Goal: Task Accomplishment & Management: Use online tool/utility

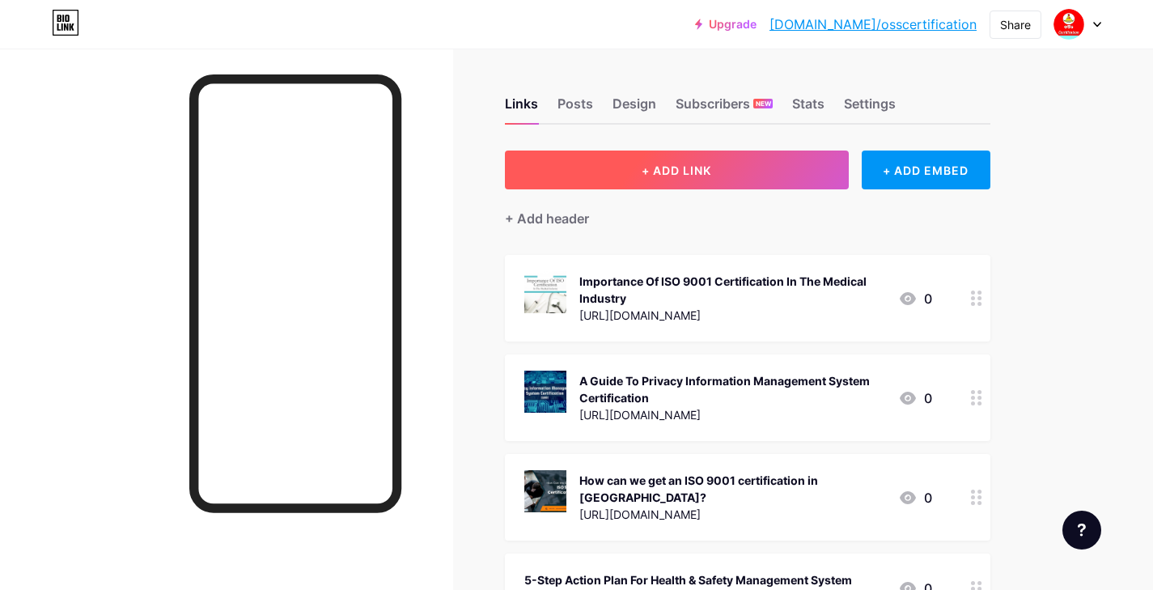
click at [757, 183] on button "+ ADD LINK" at bounding box center [677, 170] width 344 height 39
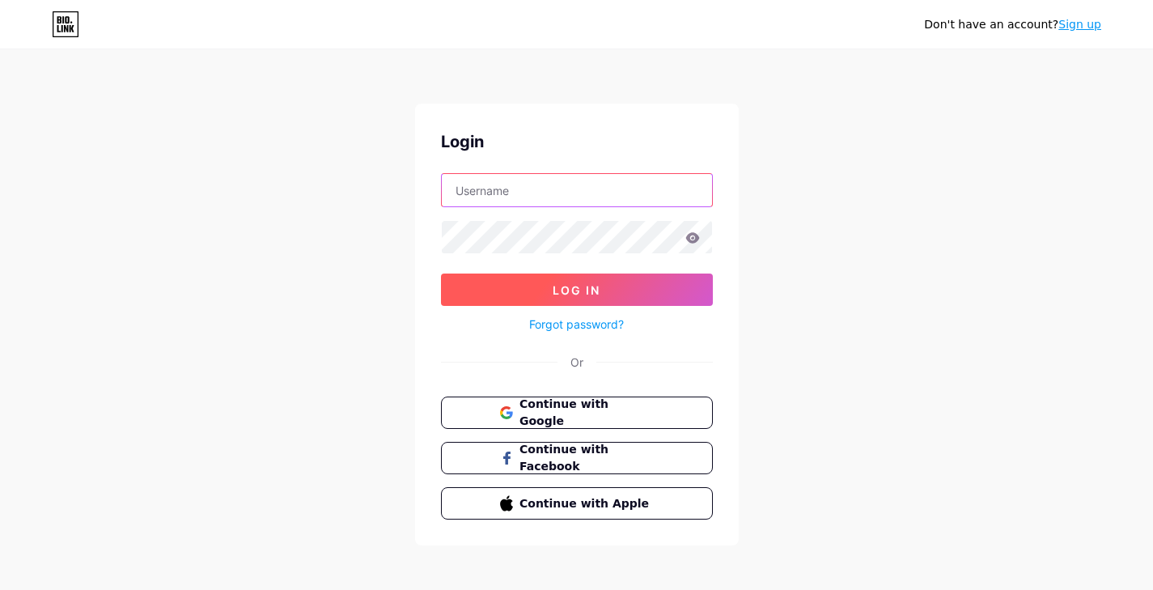
type input "osscertification2021@gmail.com"
click at [546, 291] on button "Log In" at bounding box center [577, 290] width 272 height 32
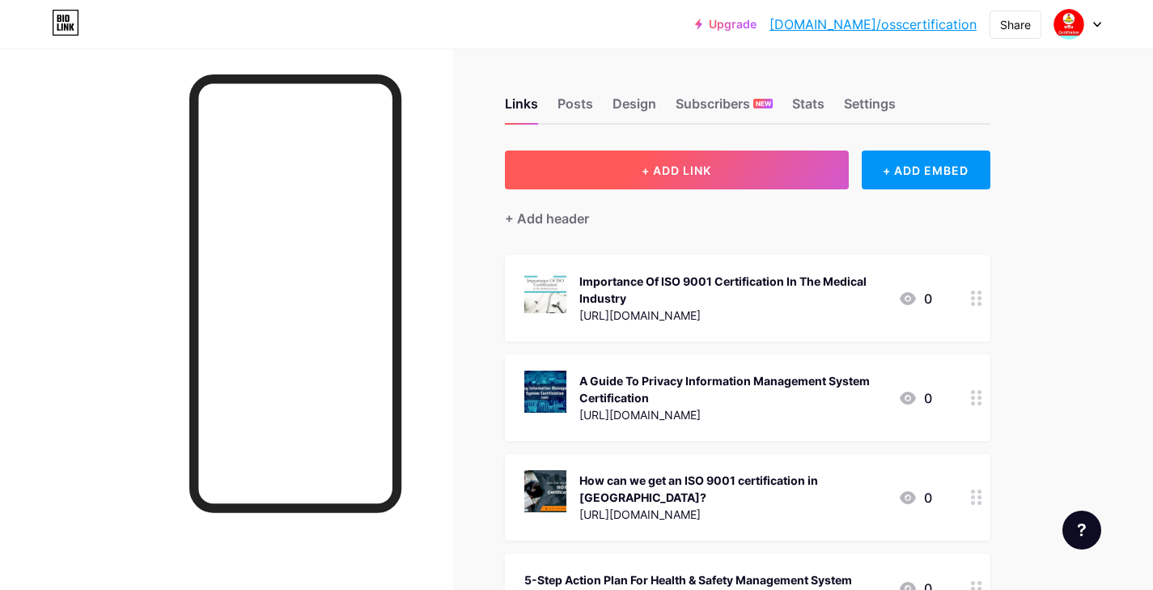
click at [731, 163] on button "+ ADD LINK" at bounding box center [677, 170] width 344 height 39
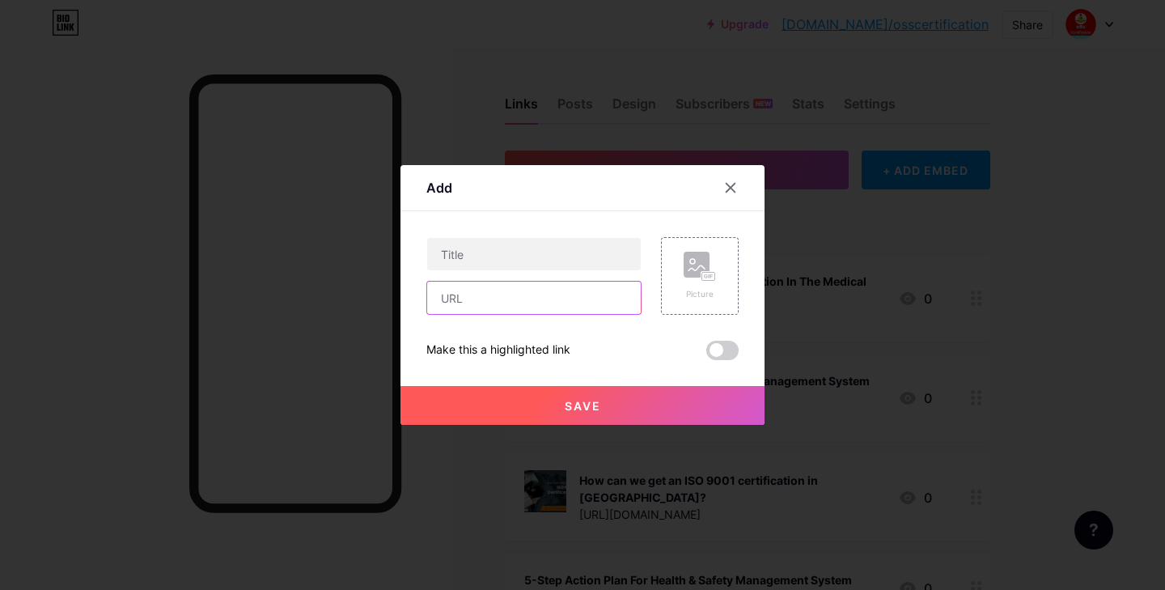
click at [514, 305] on input "text" at bounding box center [534, 298] width 214 height 32
paste input "[URL][DOMAIN_NAME]"
type input "[URL][DOMAIN_NAME]"
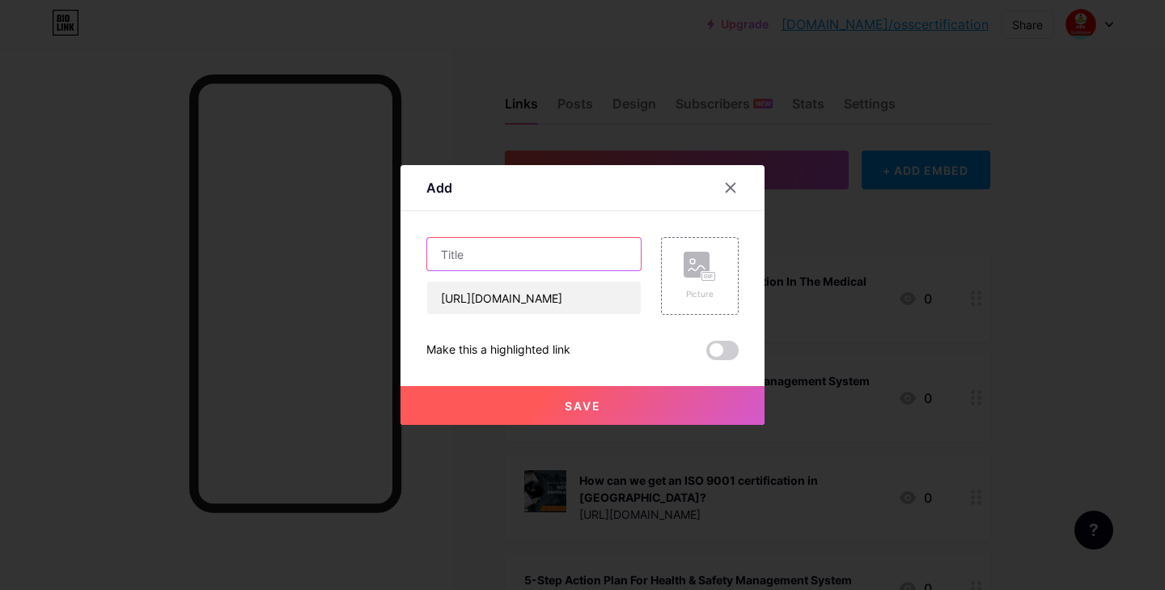
click at [471, 248] on input "text" at bounding box center [534, 254] width 214 height 32
paste input "Why ISO 9001 Certification Is Crucial for the Manufacturing Industry"
type input "Why ISO 9001 Certification Is Crucial for the Manufacturing Industry"
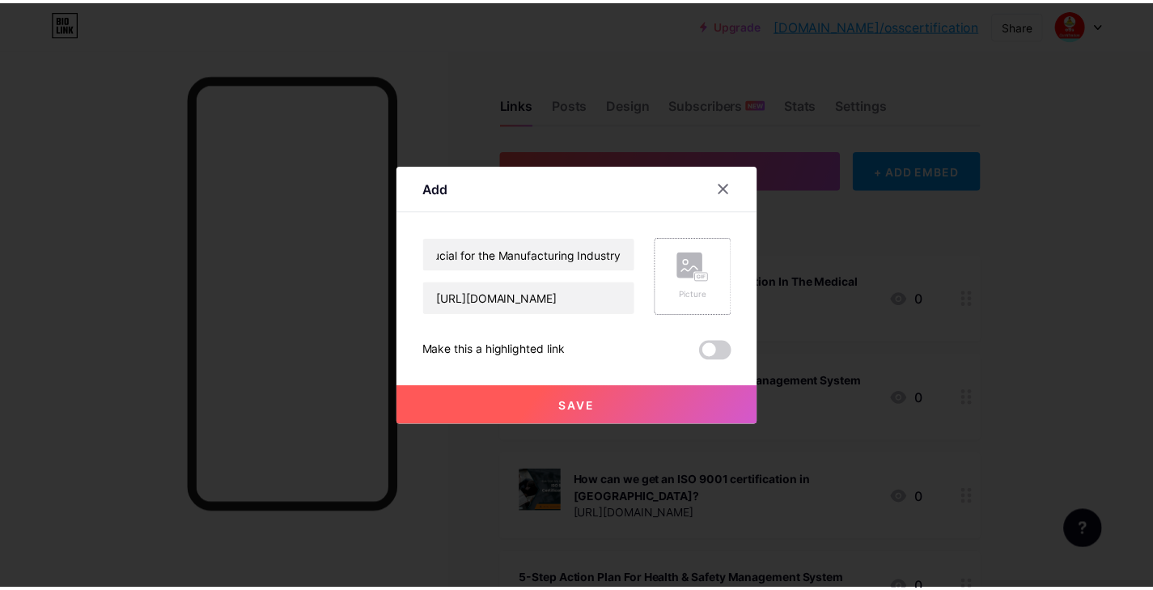
scroll to position [0, 0]
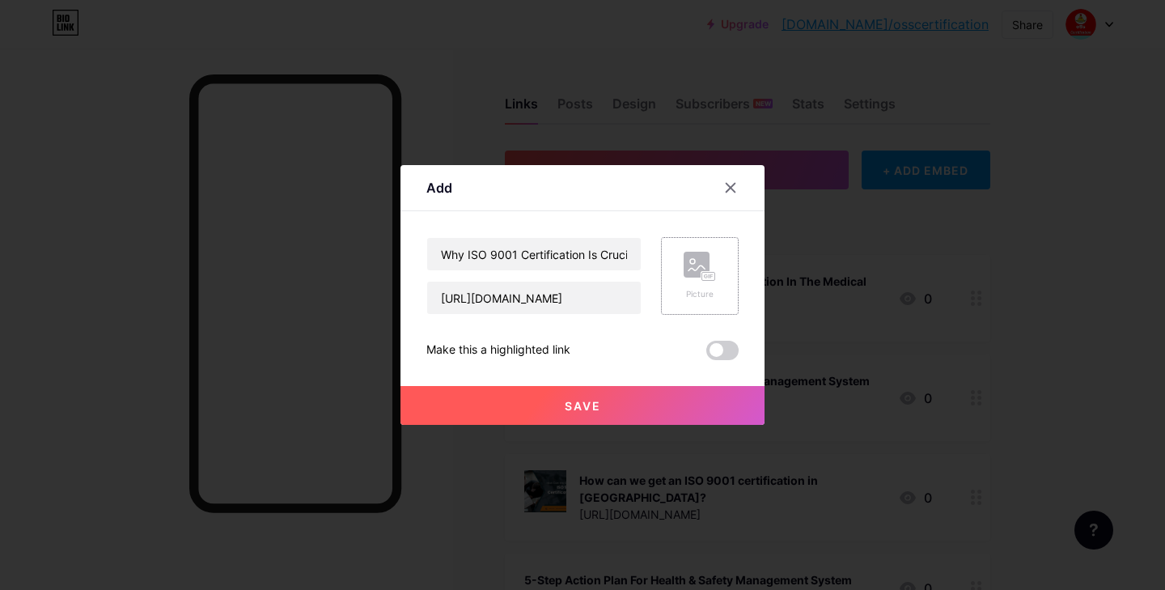
click at [702, 265] on rect at bounding box center [697, 265] width 26 height 26
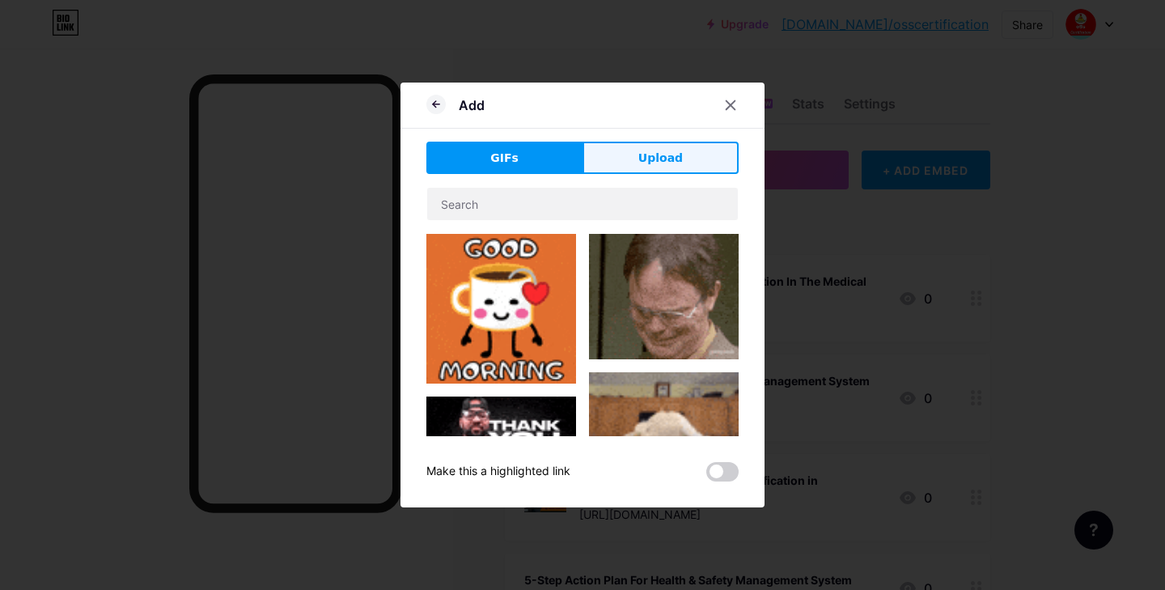
click at [638, 160] on span "Upload" at bounding box center [660, 158] width 45 height 17
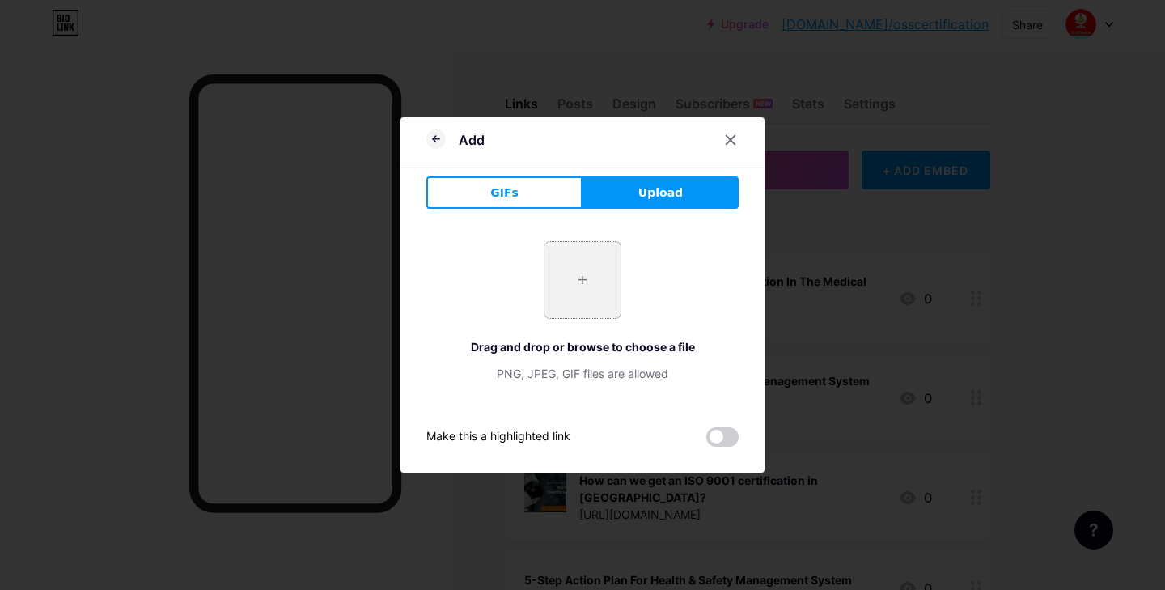
click at [572, 281] on input "file" at bounding box center [583, 280] width 76 height 76
type input "C:\fakepath\Why ISO 9001 Certification Is Crucial for the Manufacturing Industr…"
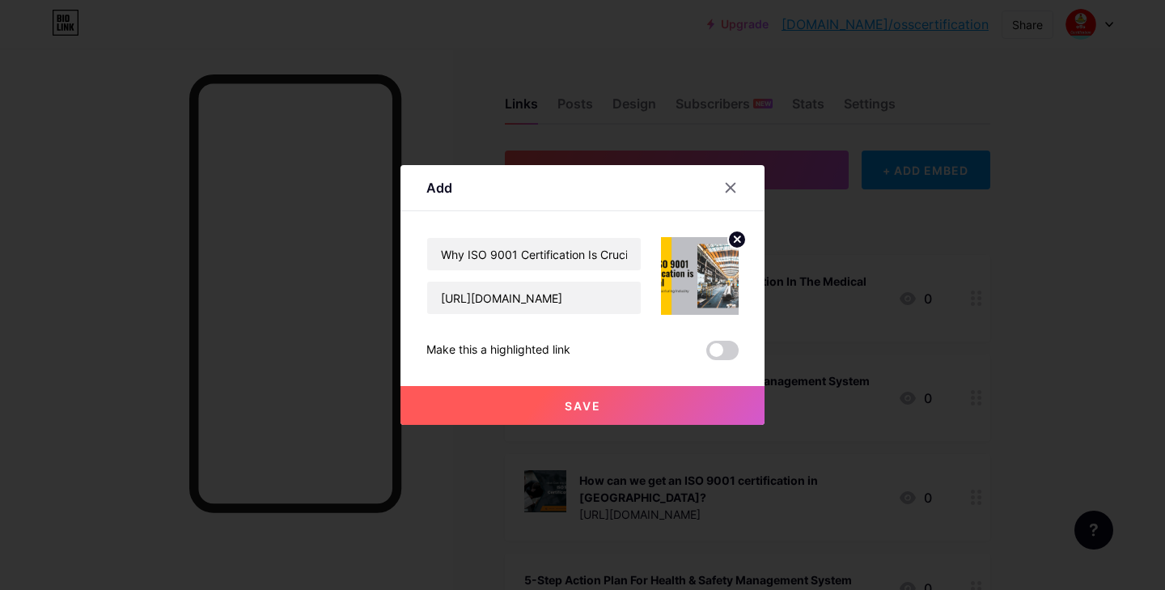
click at [668, 400] on button "Save" at bounding box center [583, 405] width 364 height 39
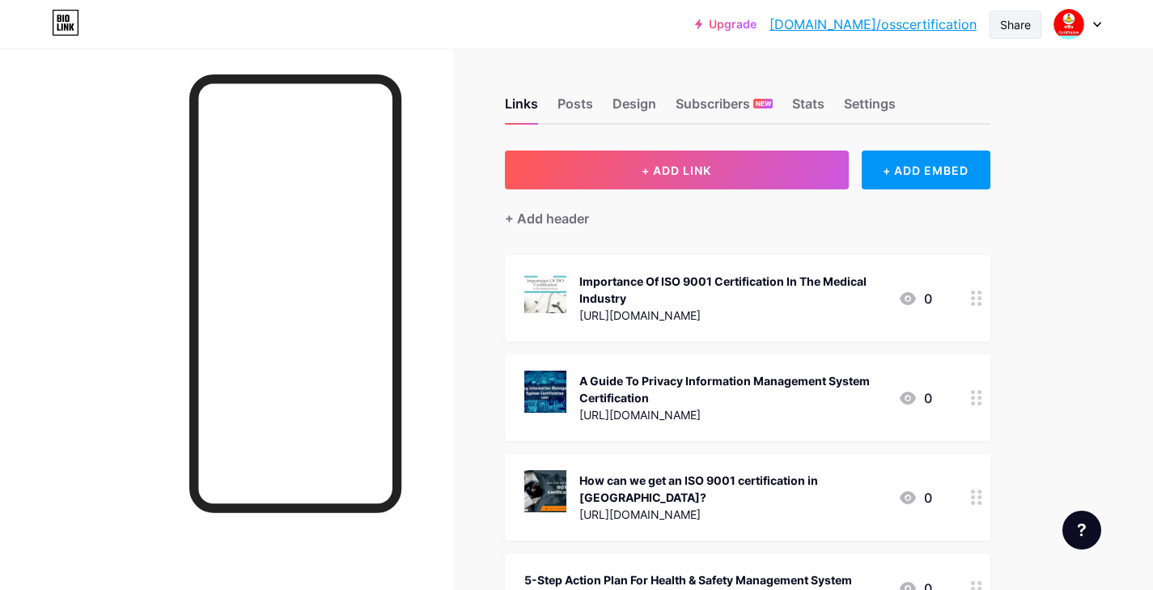
click at [1035, 24] on div "Share" at bounding box center [1016, 25] width 52 height 28
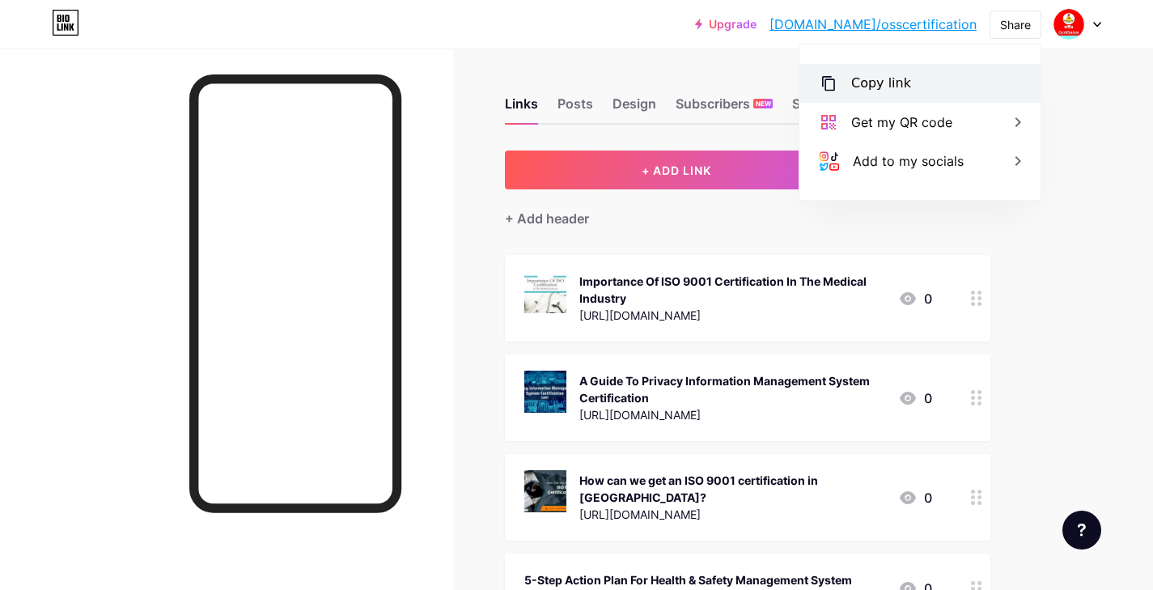
click at [958, 76] on div "Copy link" at bounding box center [920, 83] width 241 height 39
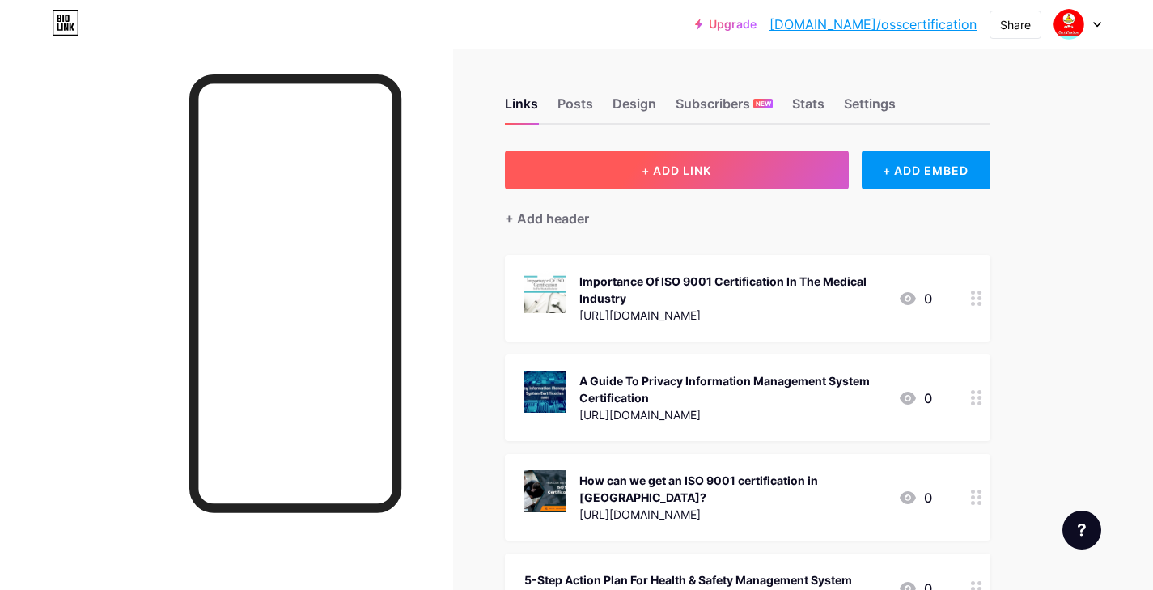
click at [719, 172] on button "+ ADD LINK" at bounding box center [677, 170] width 344 height 39
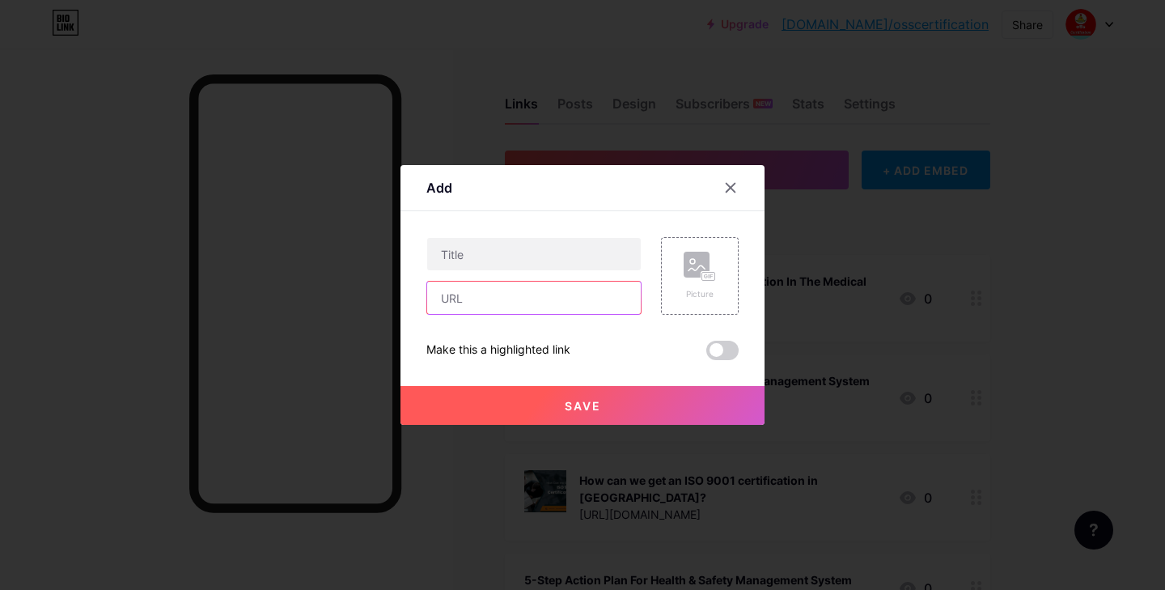
click at [467, 311] on input "text" at bounding box center [534, 298] width 214 height 32
paste input "[URL][DOMAIN_NAME]"
type input "[URL][DOMAIN_NAME]"
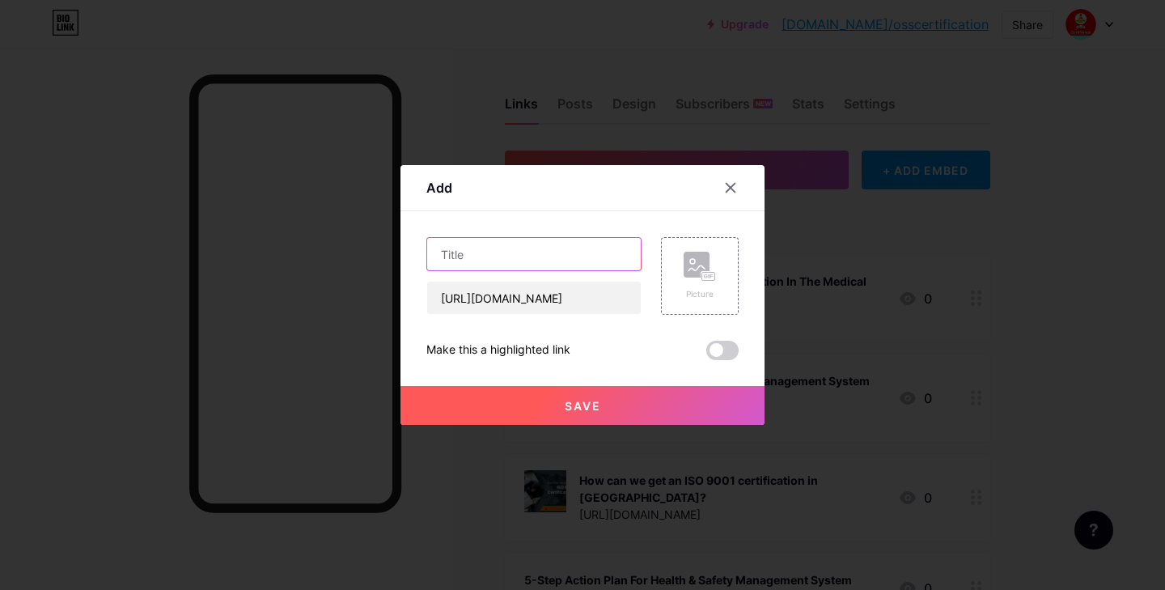
scroll to position [0, 0]
click at [495, 251] on input "text" at bounding box center [534, 254] width 214 height 32
paste input "How ISO Standards Empower the Healthcare Industry"
type input "How ISO Standards Empower the Healthcare Industry"
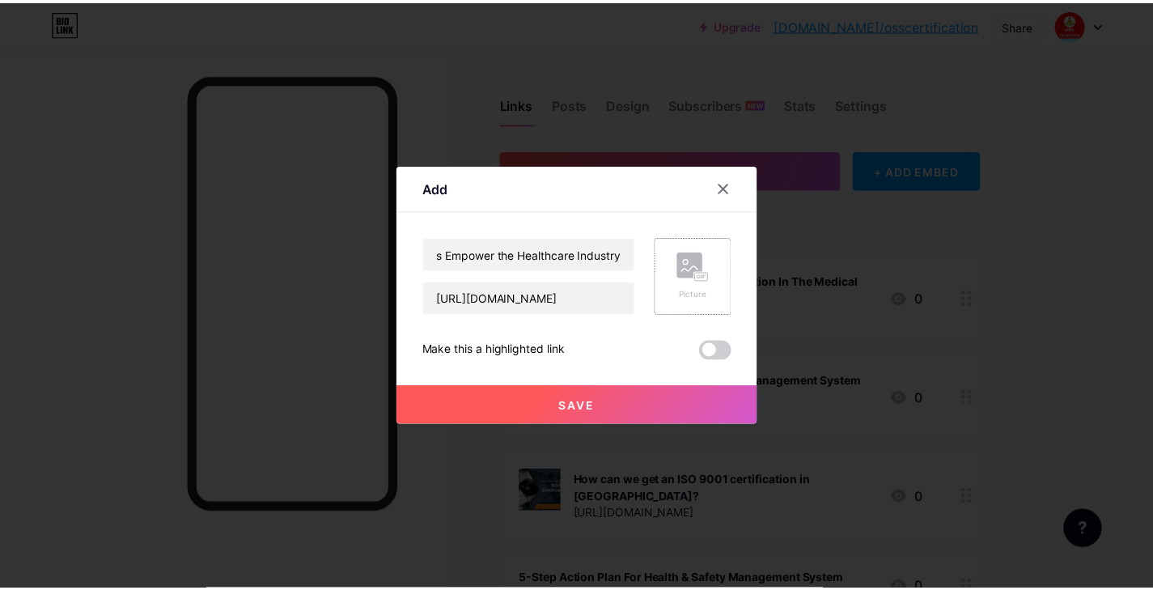
scroll to position [0, 0]
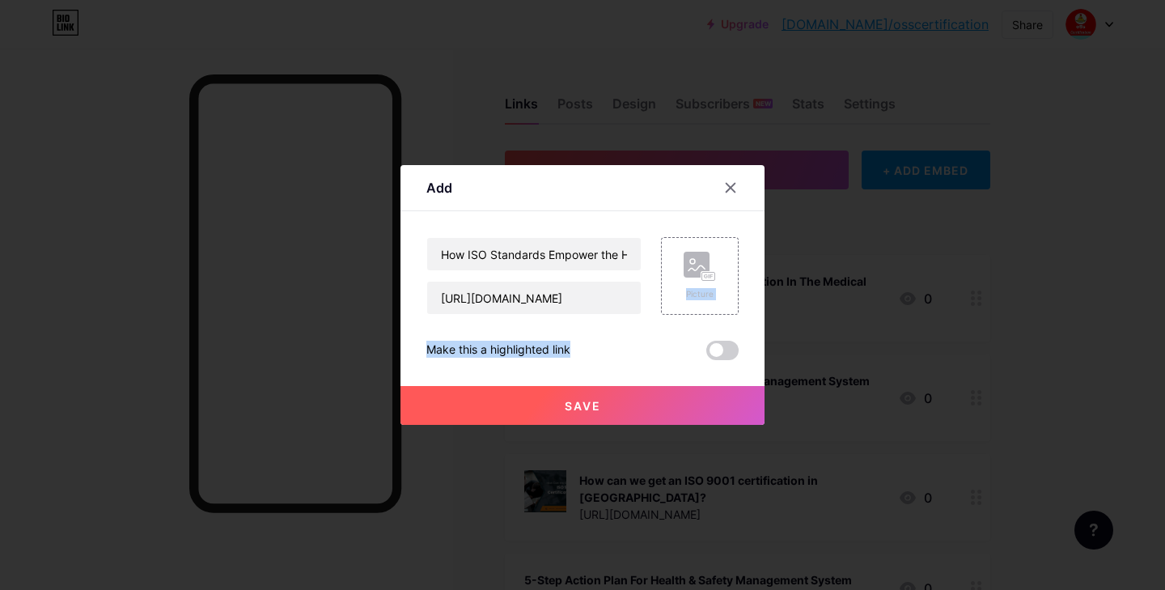
drag, startPoint x: 686, startPoint y: 284, endPoint x: 695, endPoint y: 355, distance: 71.8
click at [695, 355] on div "How ISO Standards Empower the Healthcare Industry https://www.pr7-articles.com/…" at bounding box center [582, 298] width 312 height 123
click at [634, 367] on div "Save" at bounding box center [583, 392] width 364 height 65
click at [610, 407] on button "Save" at bounding box center [583, 405] width 364 height 39
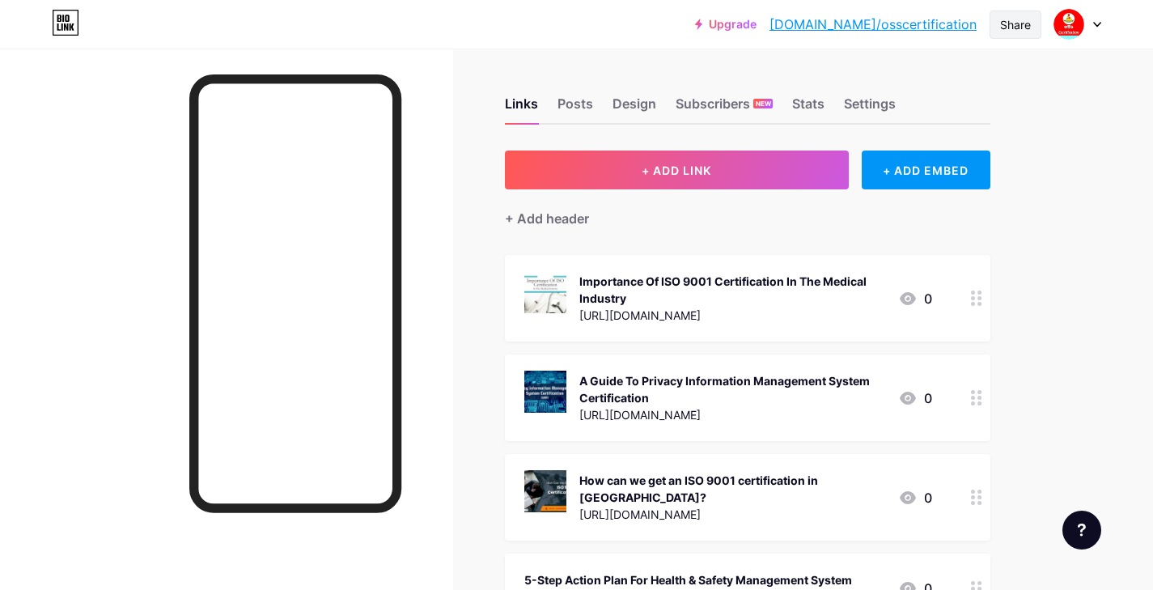
click at [1028, 28] on div "Share" at bounding box center [1015, 24] width 31 height 17
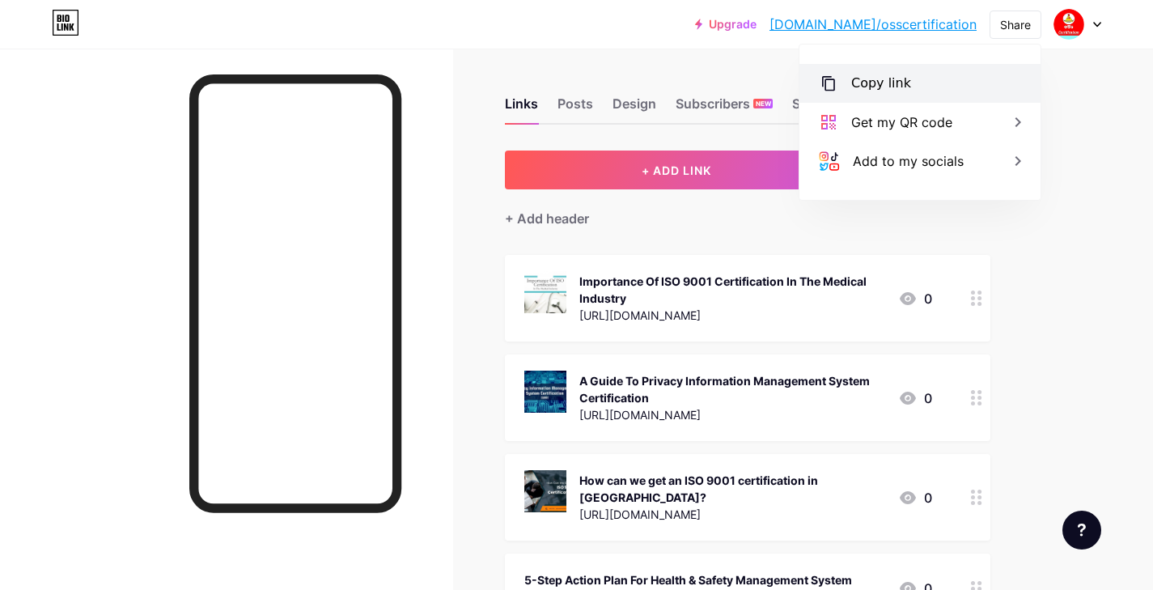
click at [946, 87] on div "Copy link" at bounding box center [920, 83] width 241 height 39
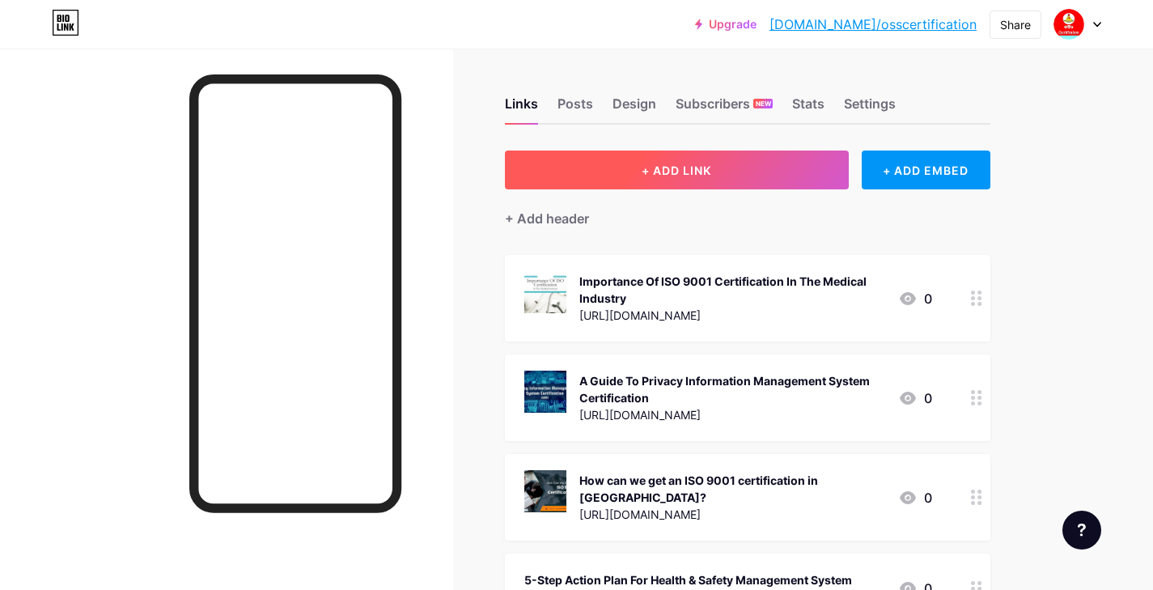
click at [733, 184] on button "+ ADD LINK" at bounding box center [677, 170] width 344 height 39
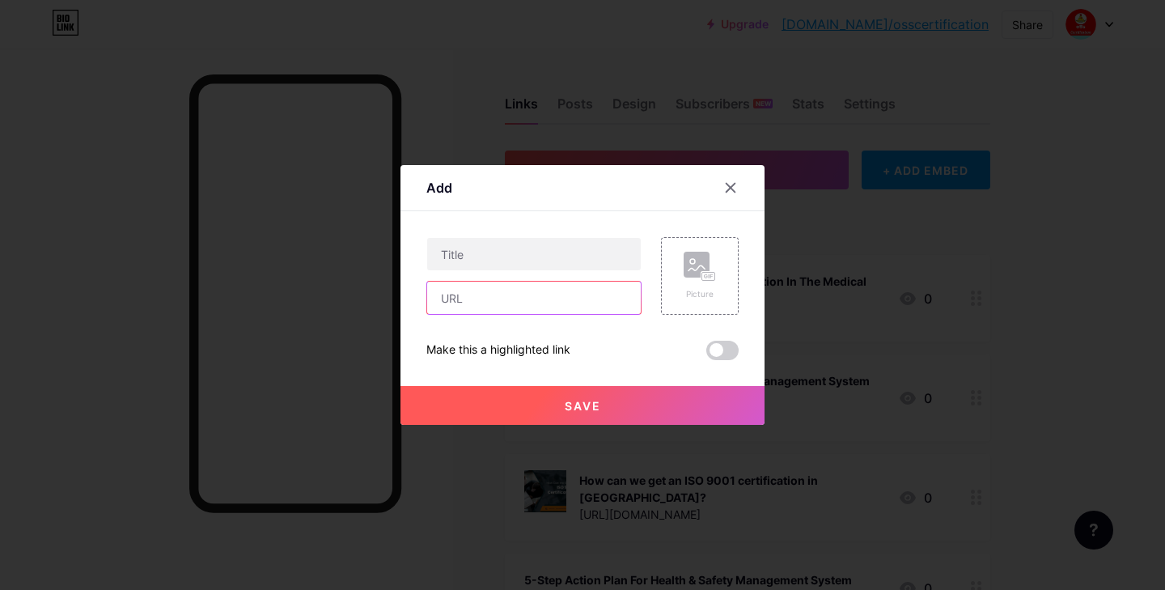
click at [523, 300] on input "text" at bounding box center [534, 298] width 214 height 32
paste input "[URL][DOMAIN_NAME]"
type input "[URL][DOMAIN_NAME]"
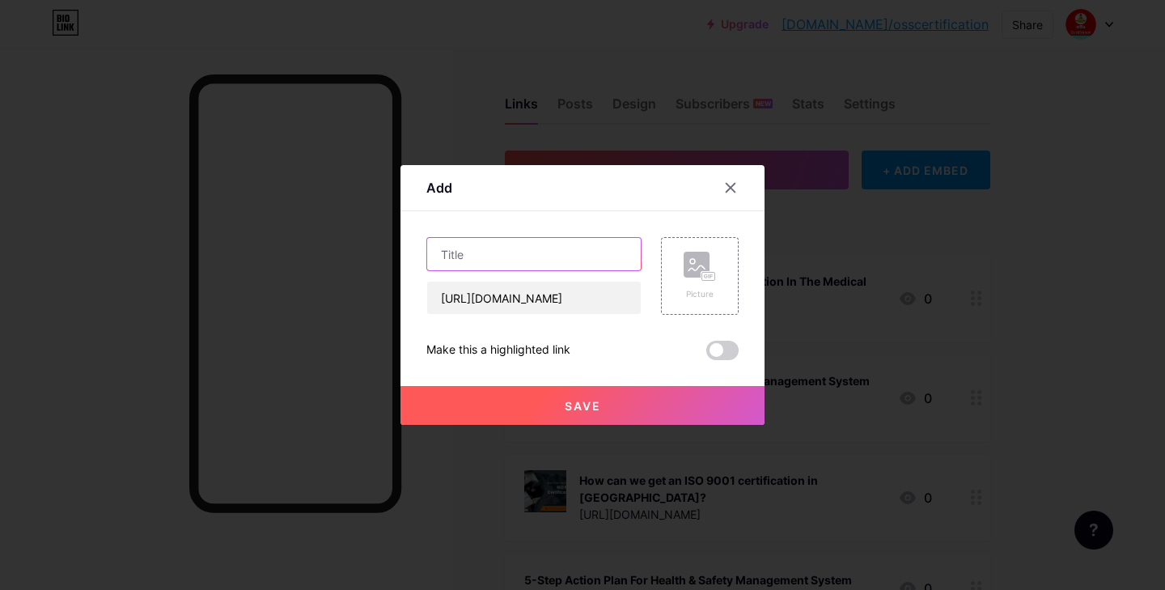
scroll to position [0, 0]
click at [521, 262] on input "text" at bounding box center [534, 254] width 214 height 32
paste input "How ISO Certification Can Boost Your Market Credibility"
type input "How ISO Certification Can Boost Your Market Credibility"
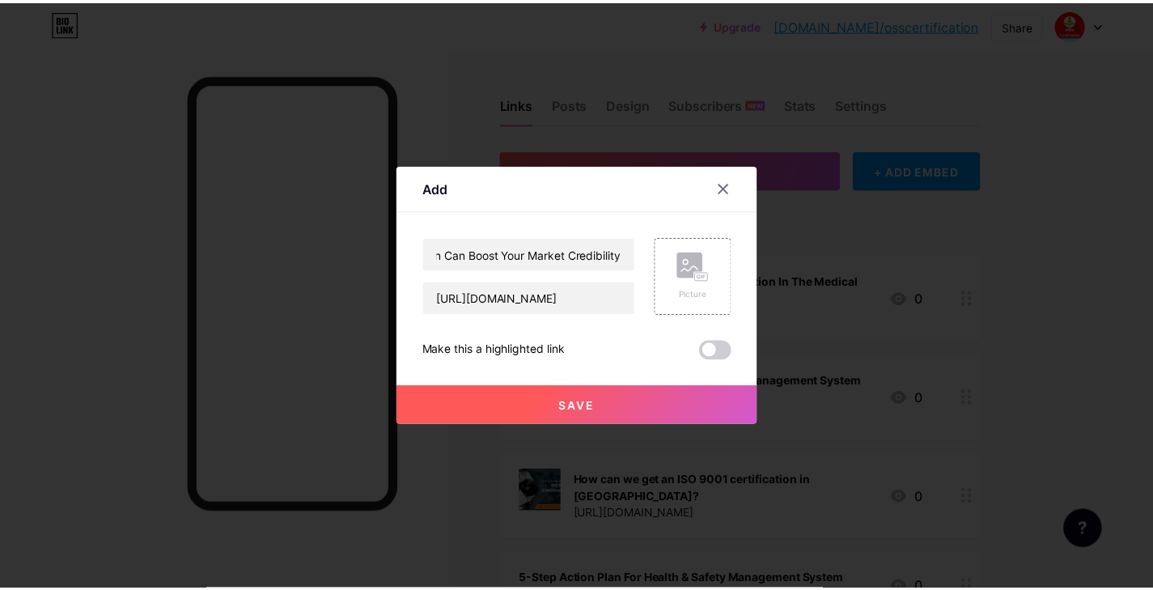
scroll to position [0, 0]
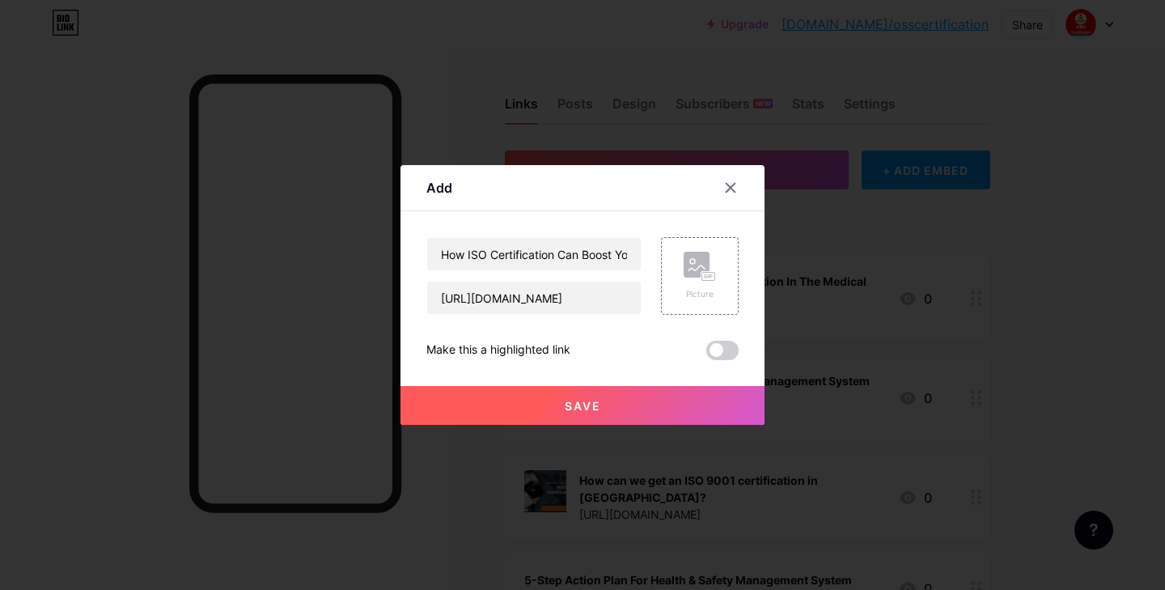
click at [565, 409] on span "Save" at bounding box center [583, 406] width 36 height 14
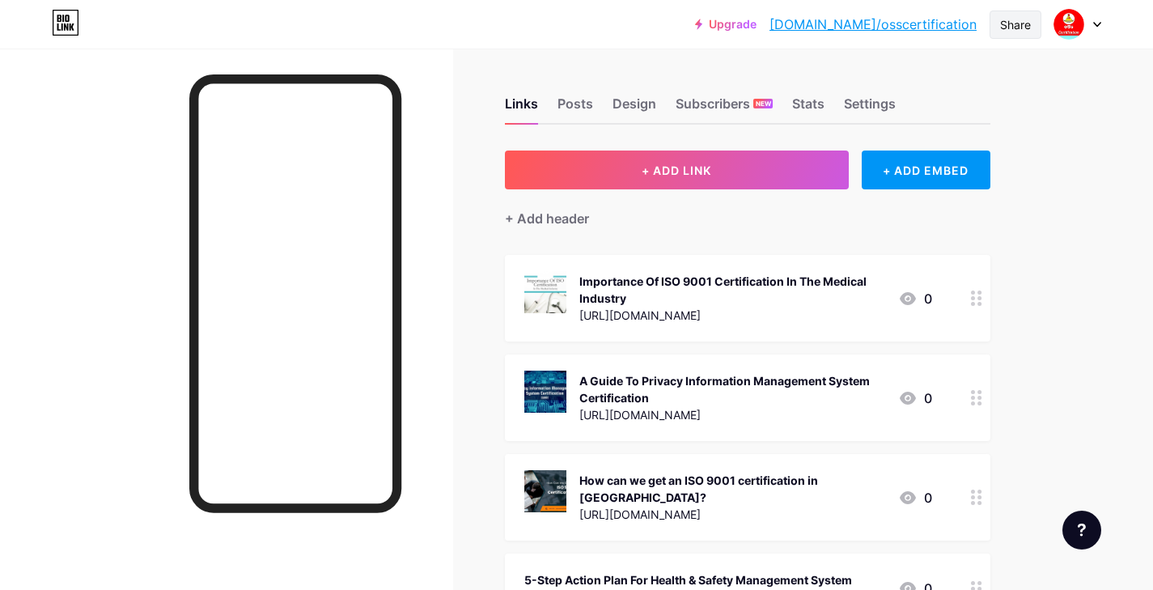
click at [1003, 30] on div "Share" at bounding box center [1015, 24] width 31 height 17
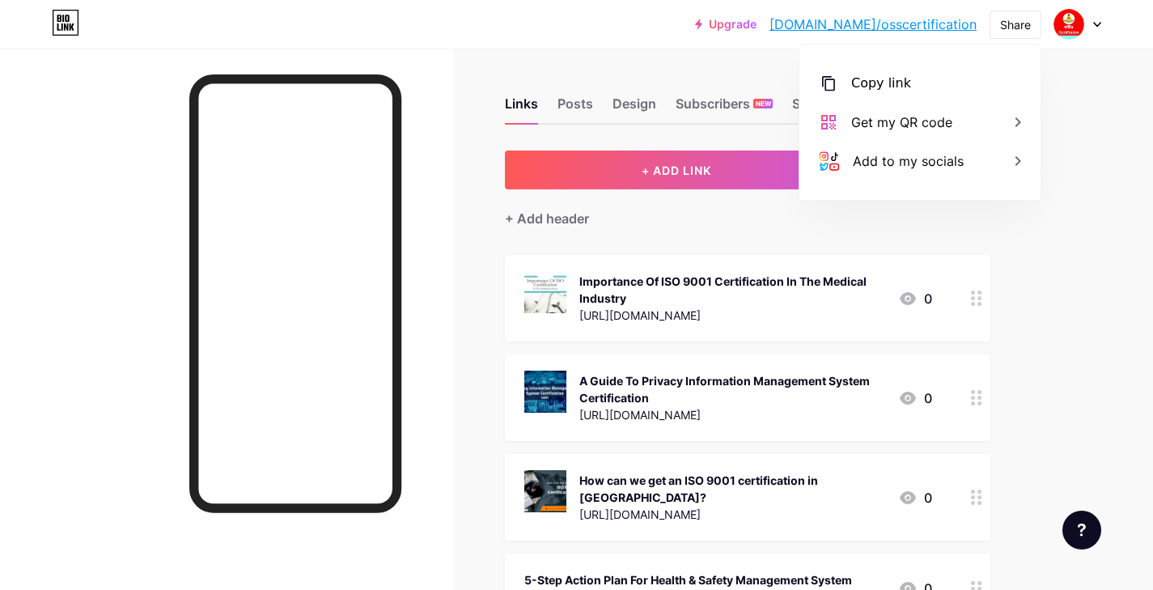
drag, startPoint x: 931, startPoint y: 80, endPoint x: 766, endPoint y: 5, distance: 180.7
click at [931, 80] on div "Copy link" at bounding box center [920, 83] width 241 height 39
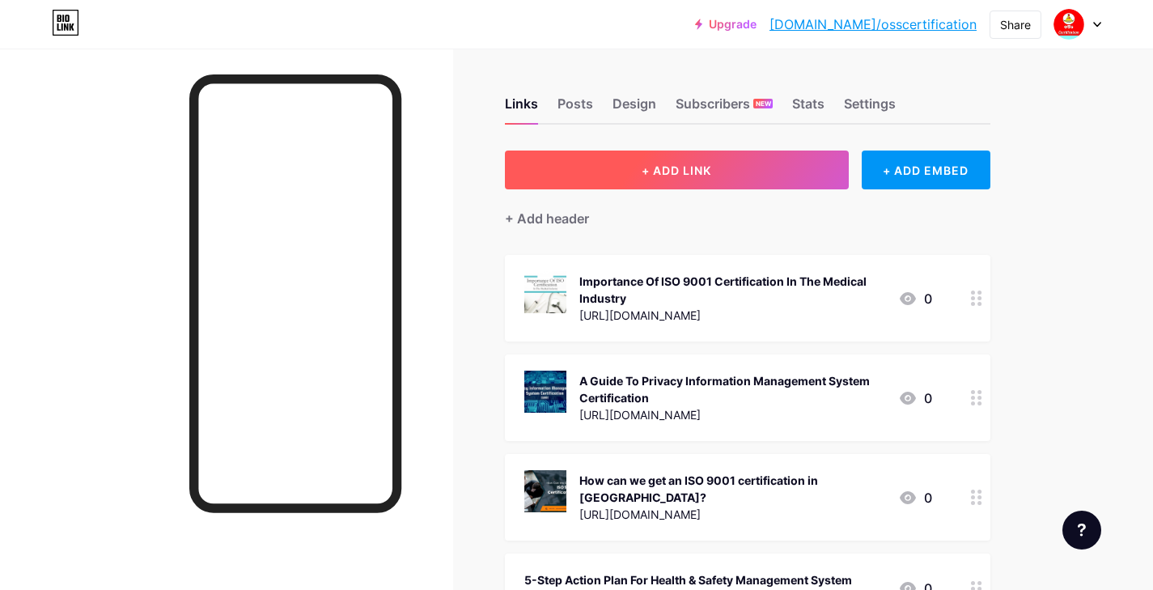
click at [643, 159] on button "+ ADD LINK" at bounding box center [677, 170] width 344 height 39
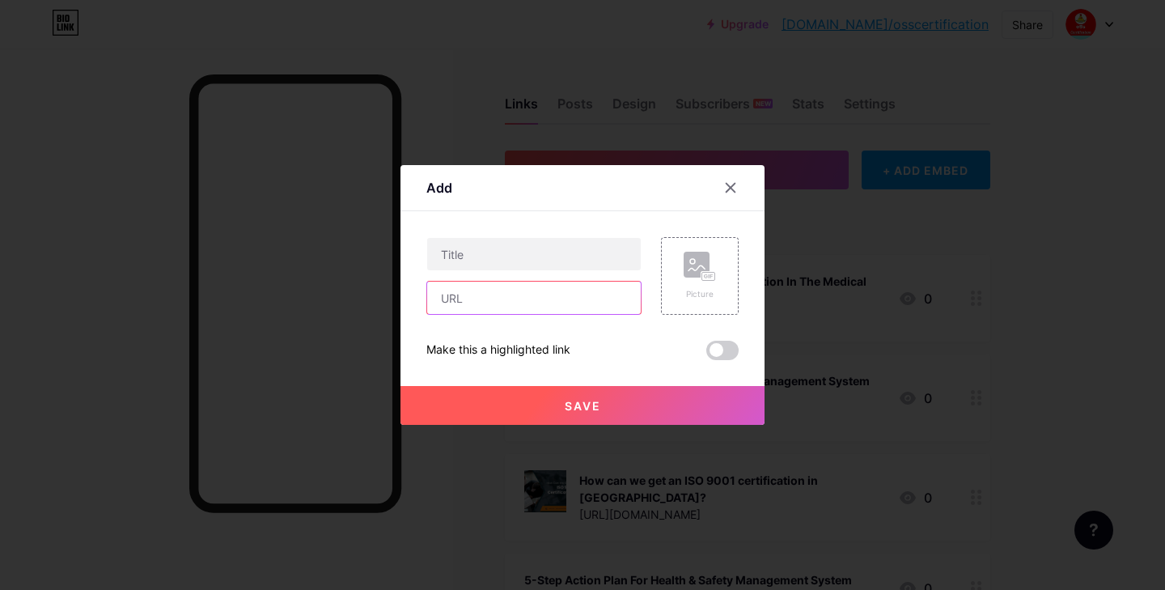
click at [456, 299] on input "text" at bounding box center [534, 298] width 214 height 32
paste input "[URL][DOMAIN_NAME]"
type input "[URL][DOMAIN_NAME]"
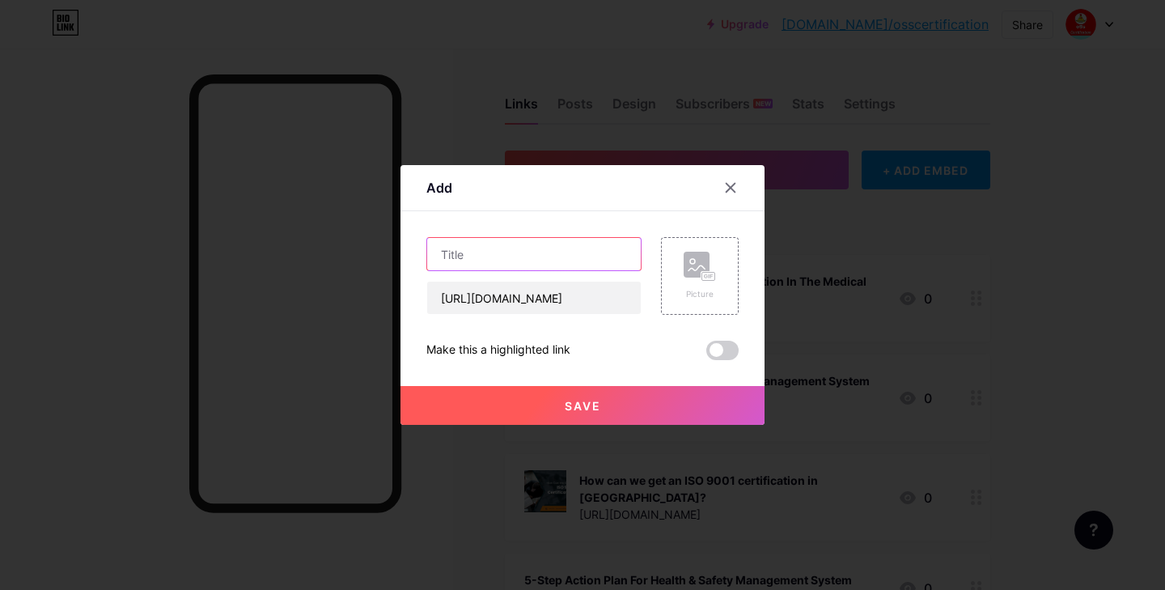
scroll to position [0, 0]
click at [485, 256] on input "text" at bounding box center [534, 254] width 214 height 32
paste input "How ISO Certification Can Boost Your Market Credibility"
type input "How ISO Certification Can Boost Your Market Credibility"
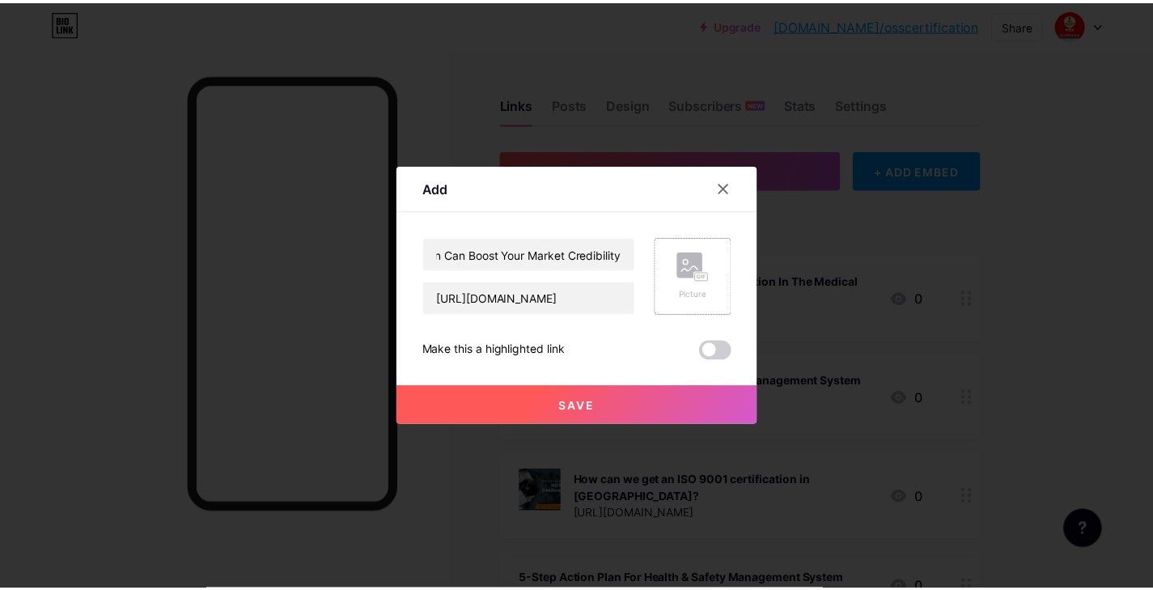
scroll to position [0, 0]
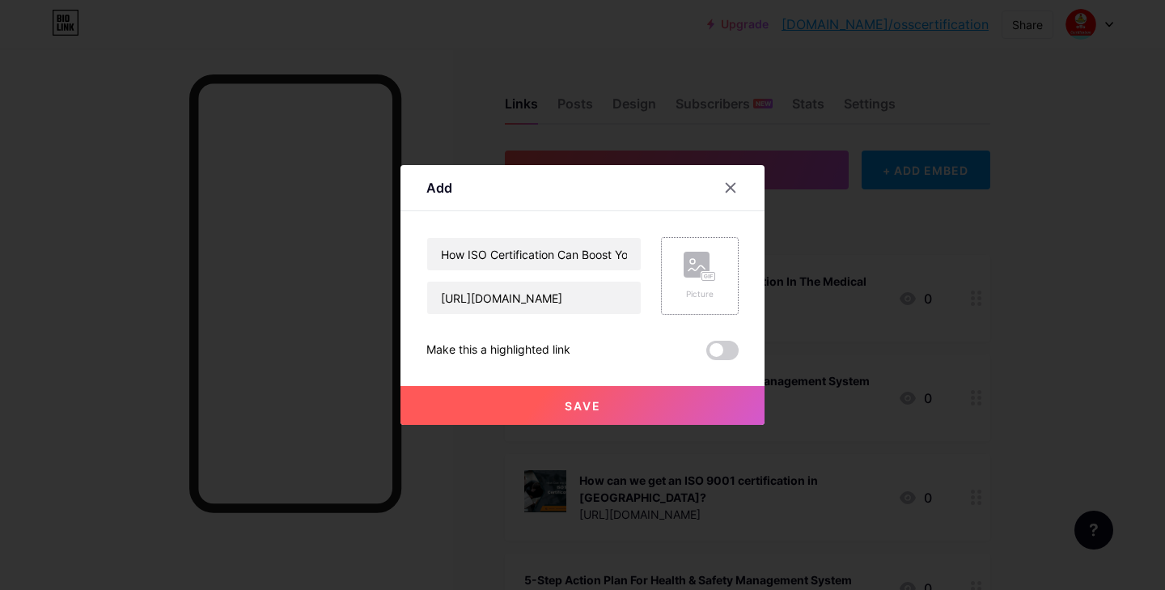
click at [684, 269] on rect at bounding box center [697, 265] width 26 height 26
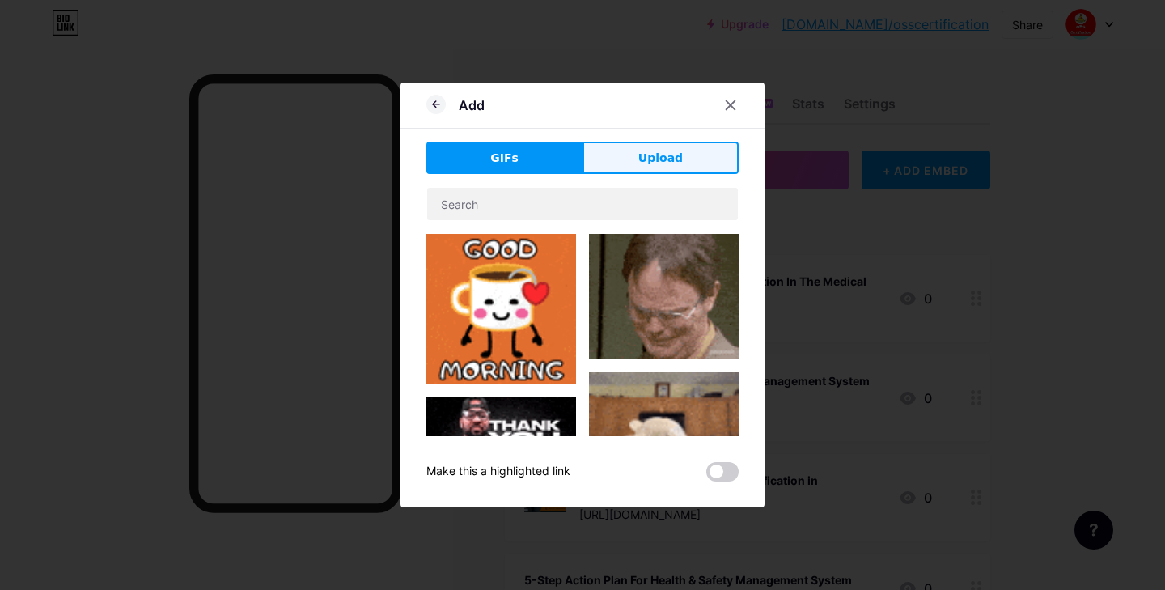
click at [646, 153] on span "Upload" at bounding box center [660, 158] width 45 height 17
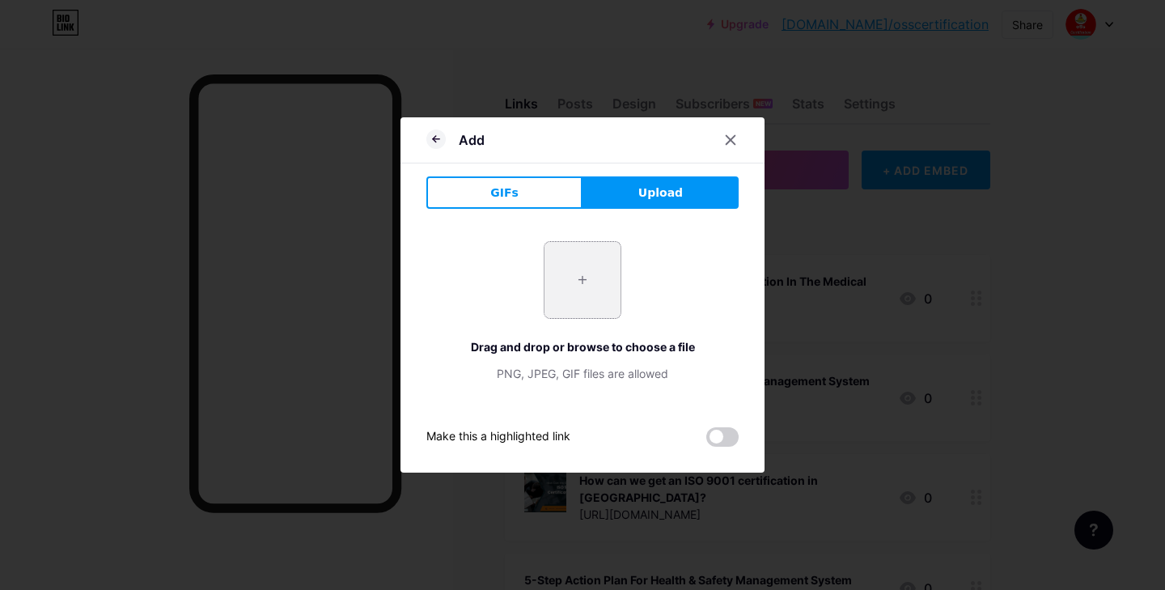
click at [613, 263] on input "file" at bounding box center [583, 280] width 76 height 76
type input "C:\fakepath\How ISO Certification Can Boost Your Market Credibility.jpg"
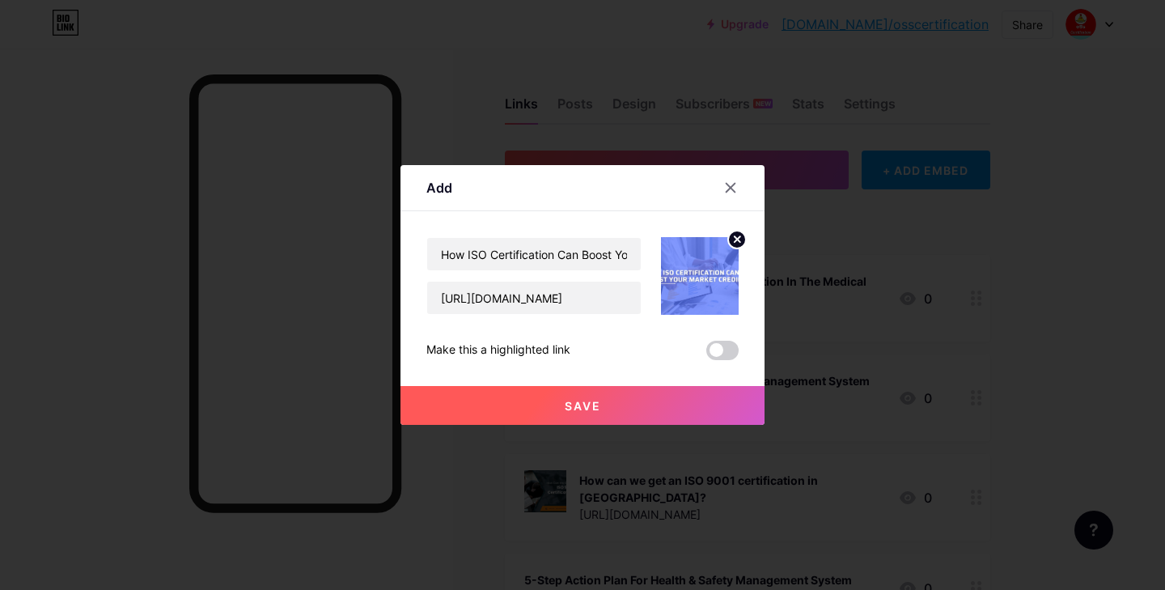
click at [594, 414] on button "Save" at bounding box center [583, 405] width 364 height 39
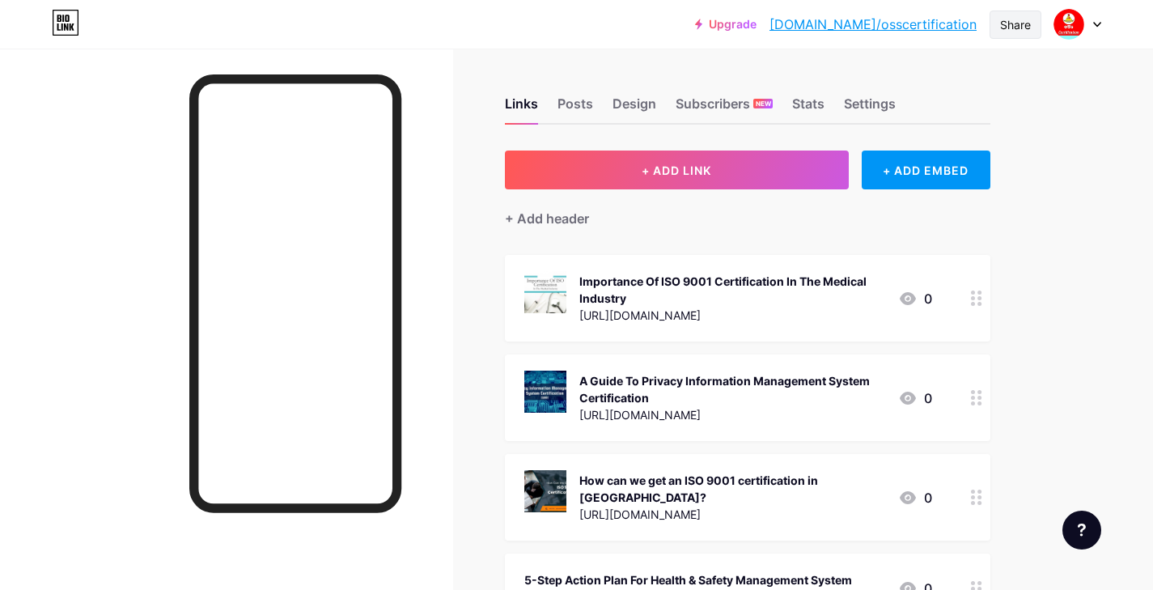
click at [1009, 28] on div "Share" at bounding box center [1015, 24] width 31 height 17
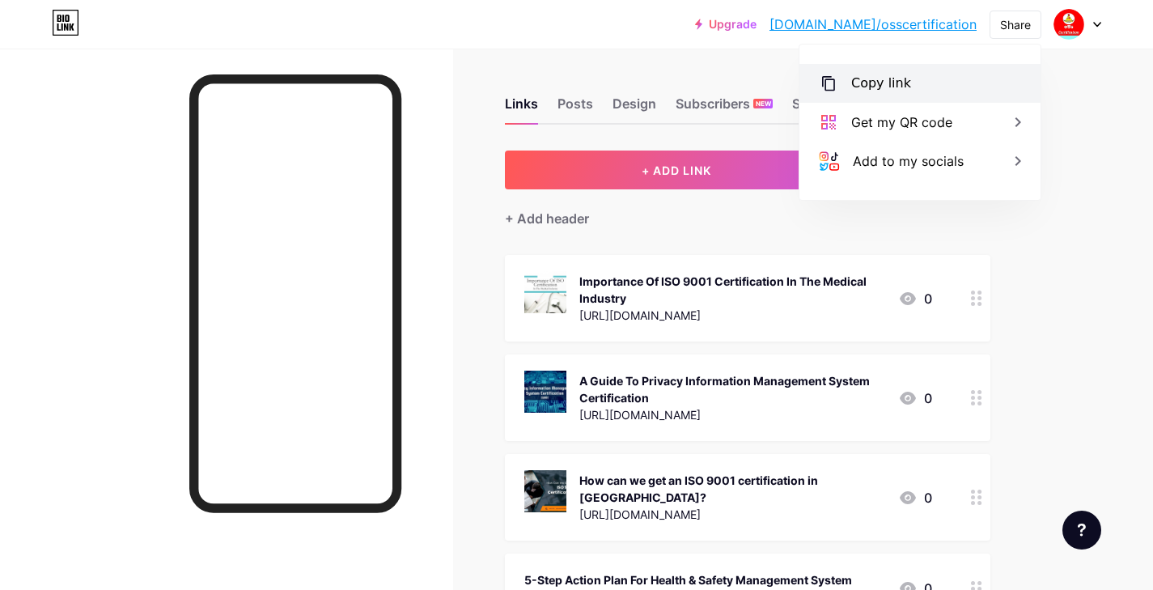
click at [920, 81] on div "Copy link" at bounding box center [920, 83] width 241 height 39
